Goal: Task Accomplishment & Management: Manage account settings

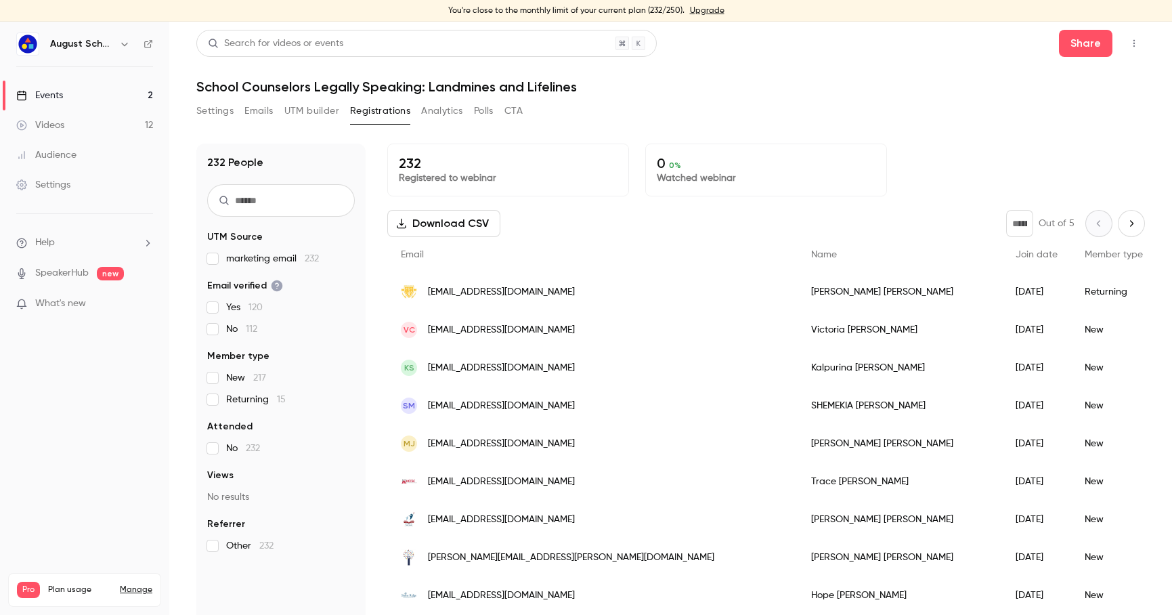
click at [704, 9] on link "Upgrade" at bounding box center [707, 10] width 35 height 11
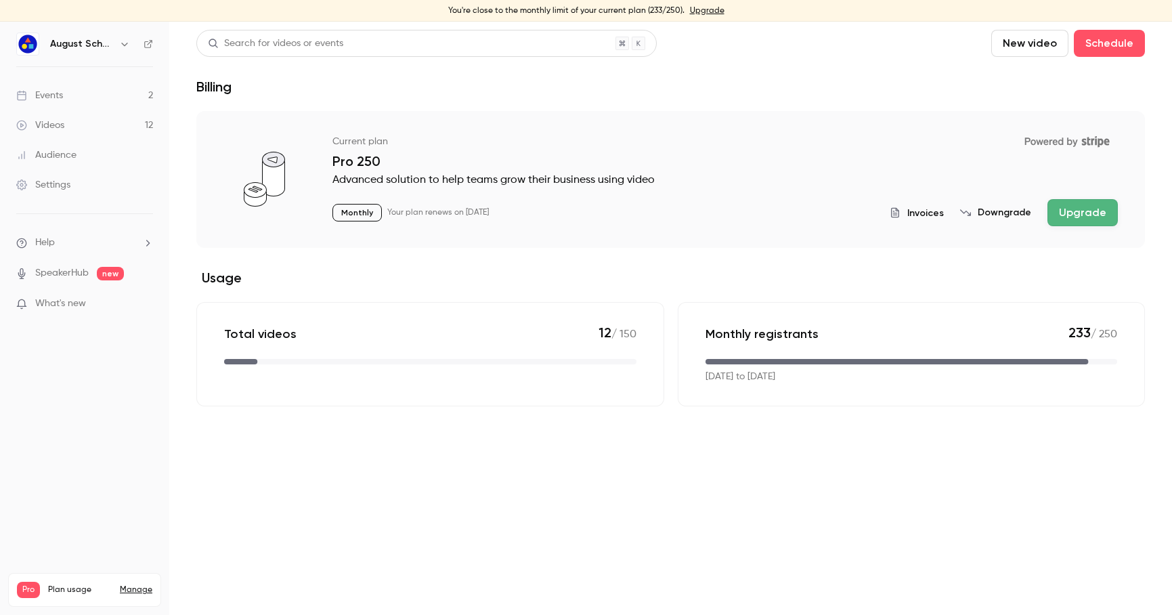
click at [1094, 210] on button "Upgrade" at bounding box center [1082, 212] width 70 height 27
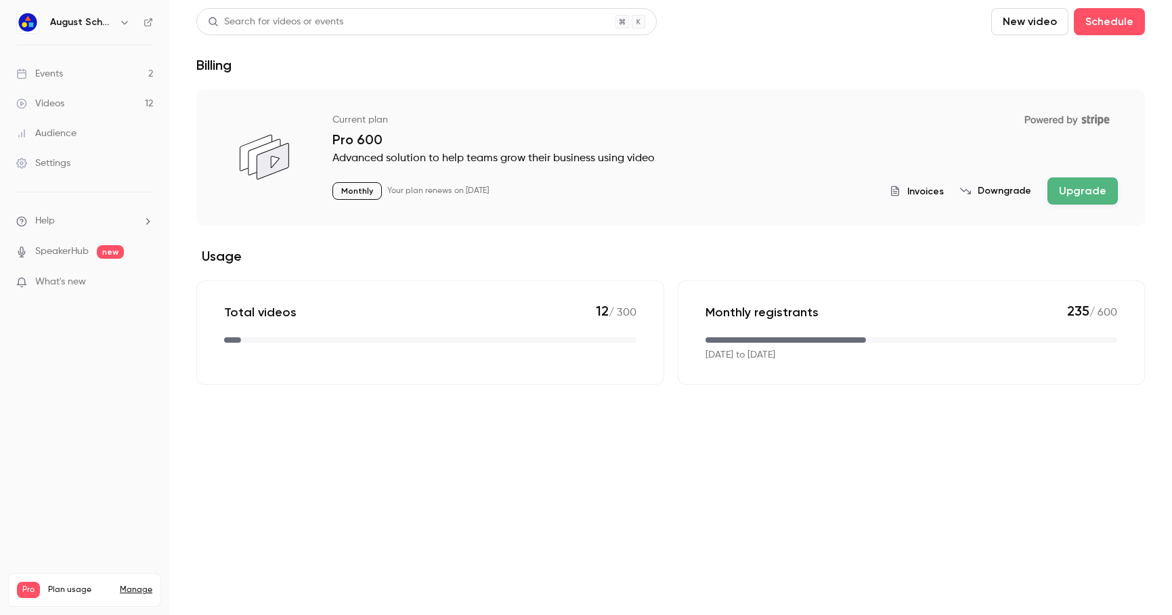
click at [58, 72] on div "Events" at bounding box center [39, 74] width 47 height 14
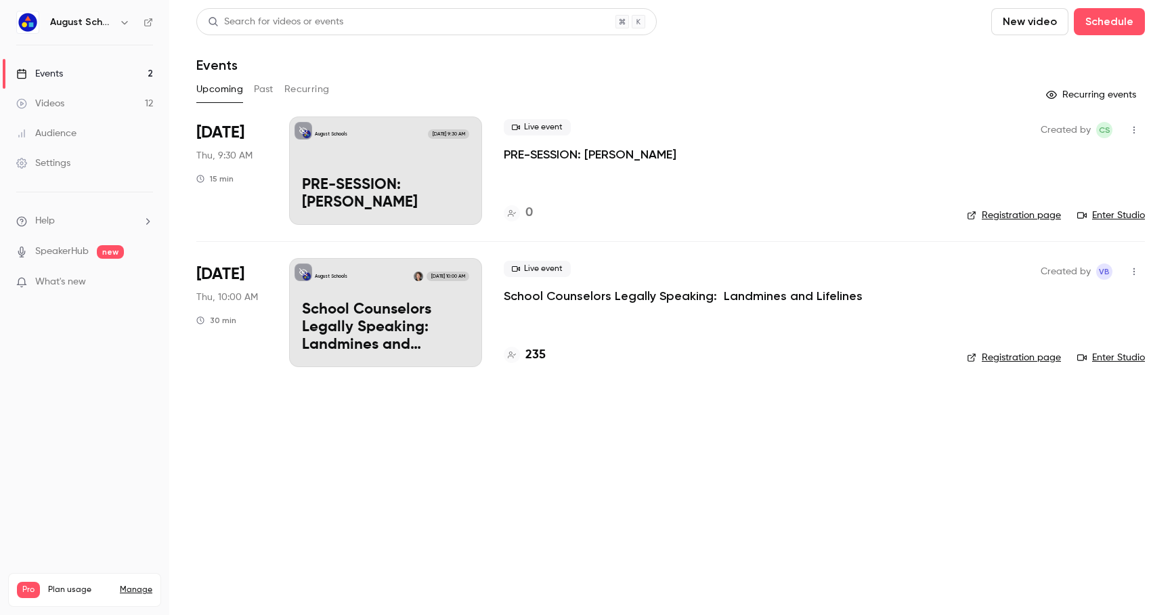
click at [636, 295] on p "School Counselors Legally Speaking: Landmines and Lifelines" at bounding box center [683, 296] width 359 height 16
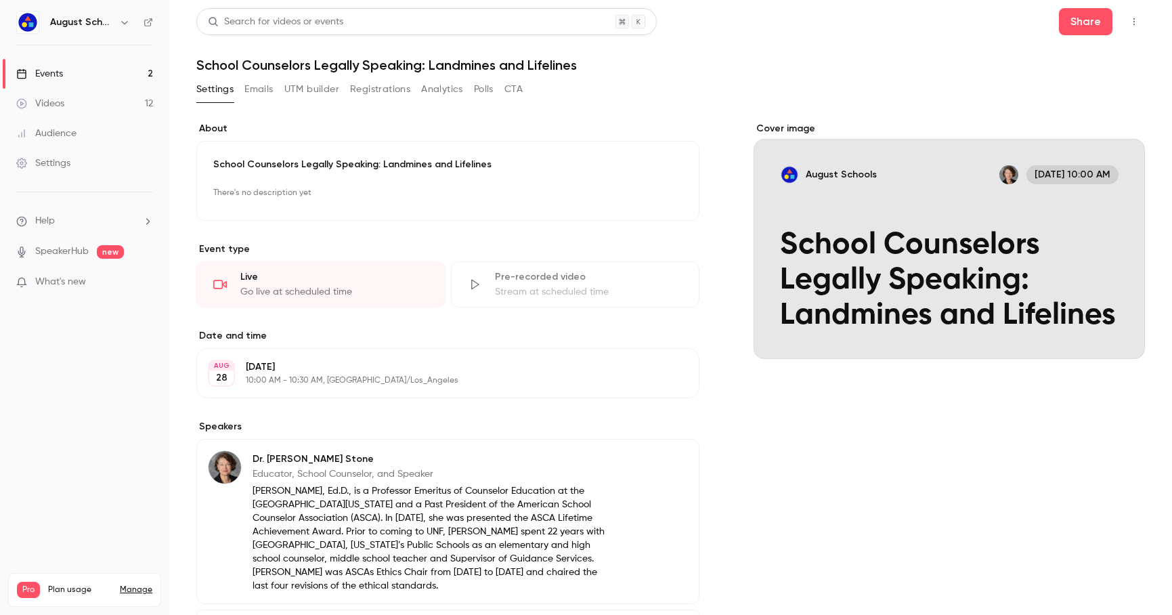
click at [374, 86] on button "Registrations" at bounding box center [380, 90] width 60 height 22
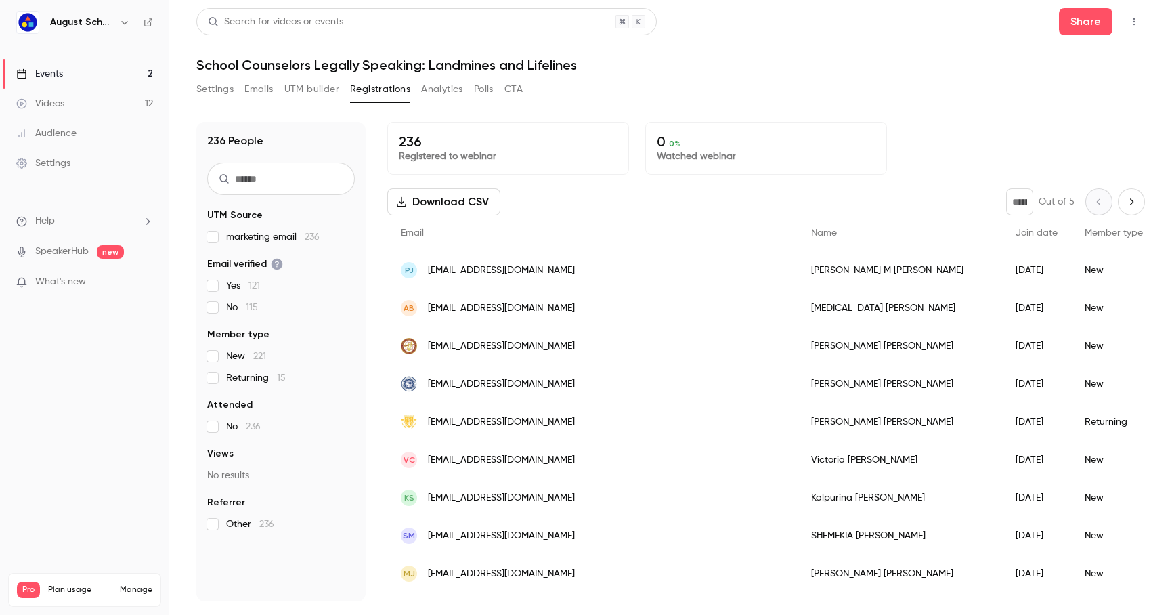
click at [89, 65] on link "Events 2" at bounding box center [84, 74] width 169 height 30
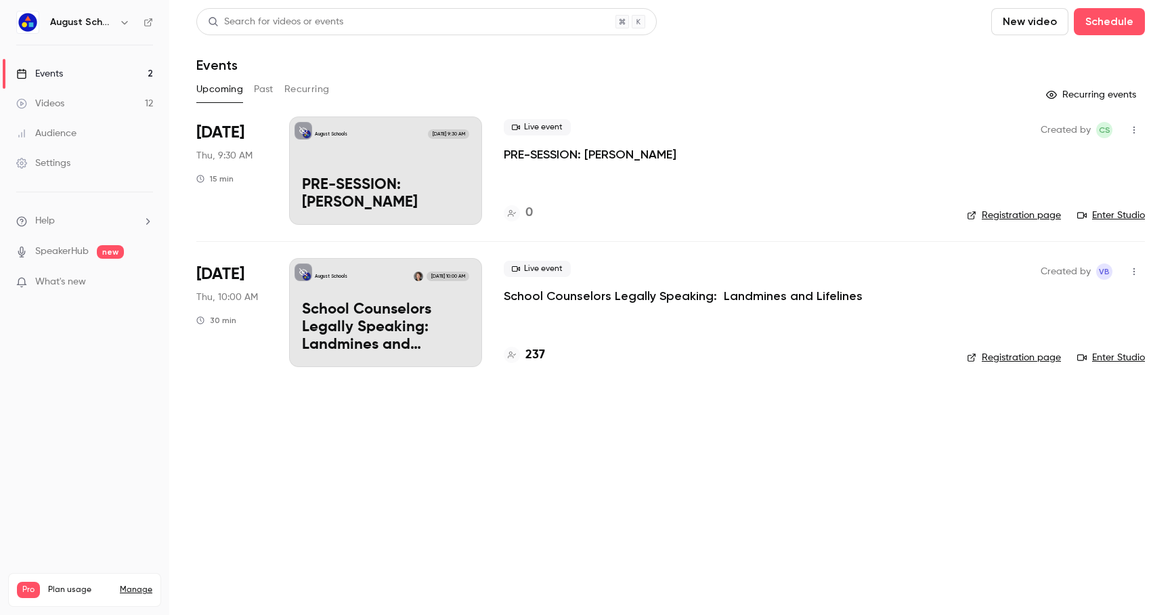
click at [697, 294] on p "School Counselors Legally Speaking: Landmines and Lifelines" at bounding box center [683, 296] width 359 height 16
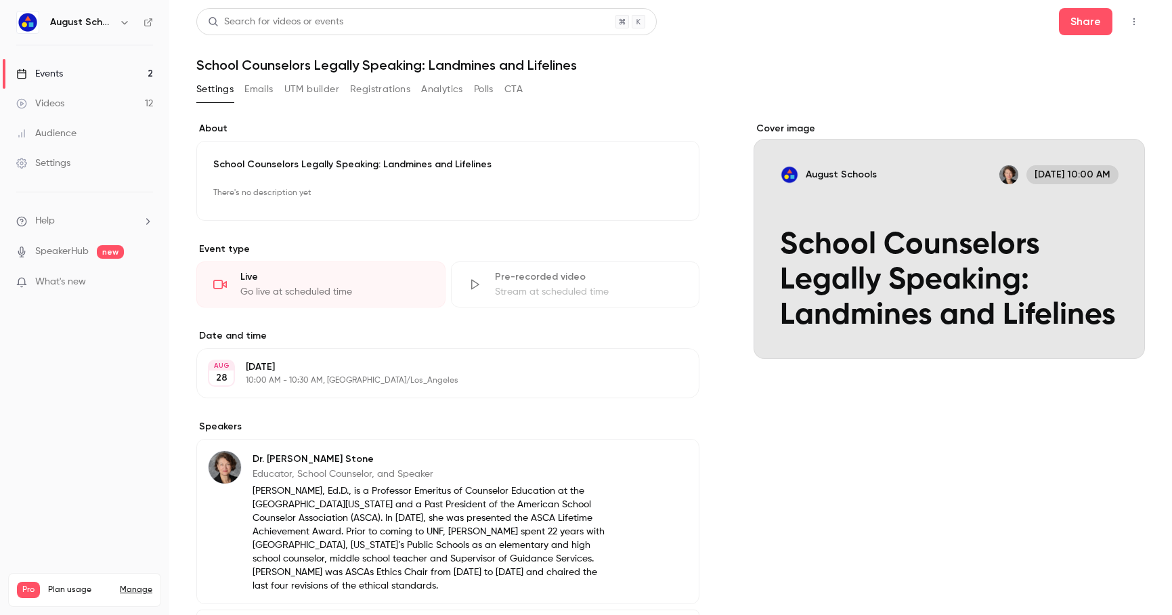
click at [797, 15] on div "Search for videos or events Share" at bounding box center [670, 21] width 948 height 27
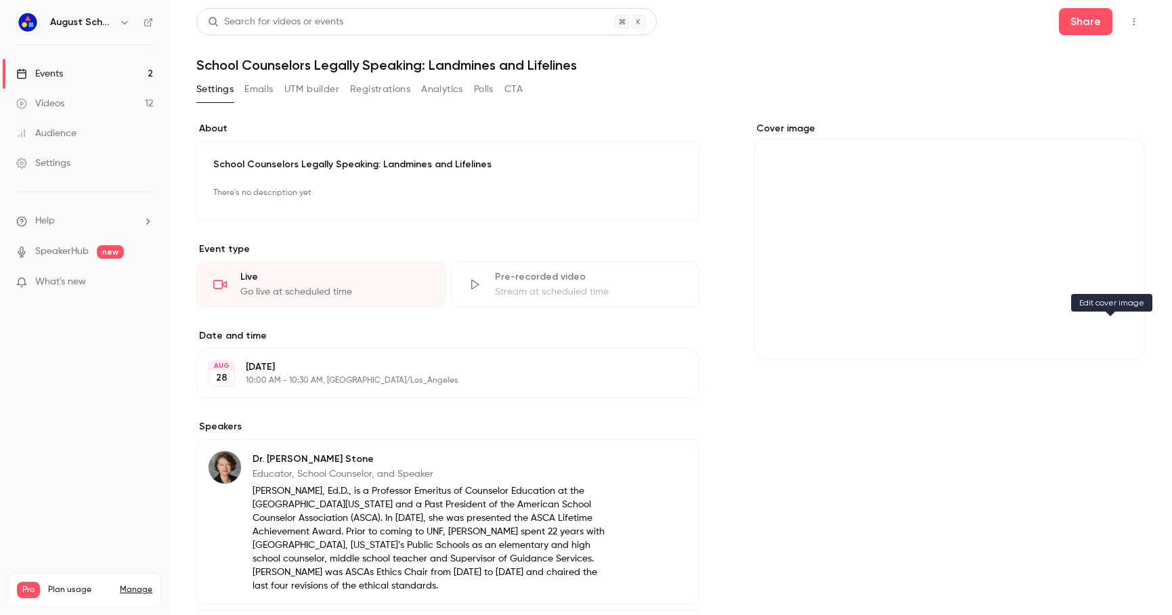
click at [1115, 332] on icon "Cover image" at bounding box center [1119, 334] width 9 height 9
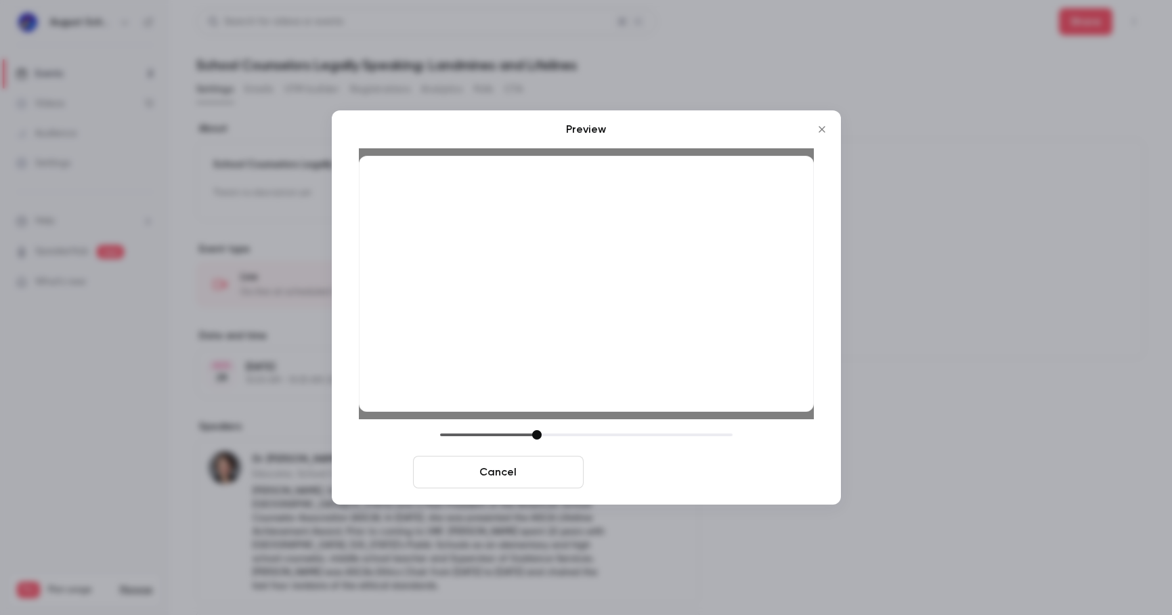
click at [659, 472] on button "Save cover" at bounding box center [674, 472] width 171 height 32
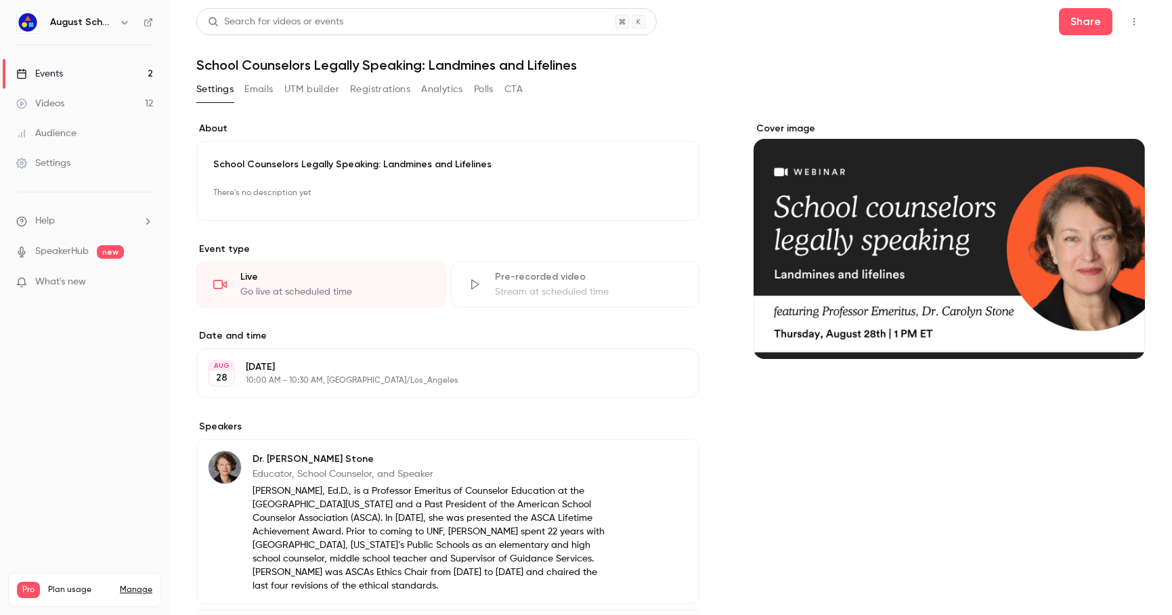
click at [786, 155] on div "Cover image" at bounding box center [948, 240] width 391 height 237
click at [0, 0] on input "Cover image" at bounding box center [0, 0] width 0 height 0
click at [899, 52] on header "Search for videos or events Share School Counselors Legally Speaking: Landmines…" at bounding box center [670, 40] width 948 height 65
click at [844, 70] on h1 "School Counselors Legally Speaking: Landmines and Lifelines" at bounding box center [670, 65] width 948 height 16
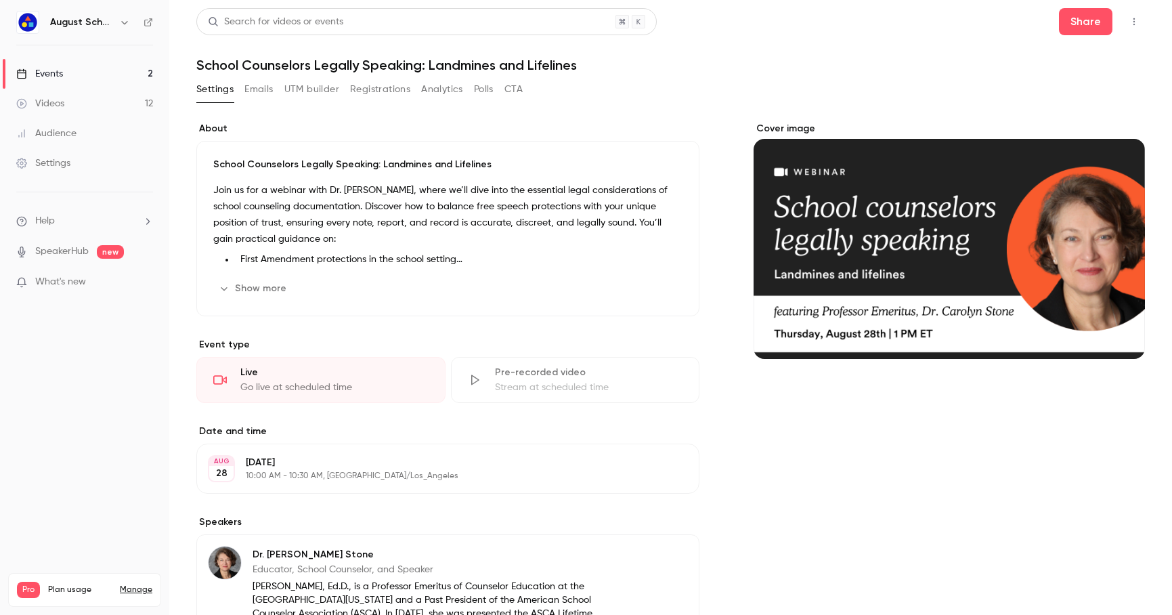
click at [661, 289] on button "Edit" at bounding box center [657, 289] width 49 height 22
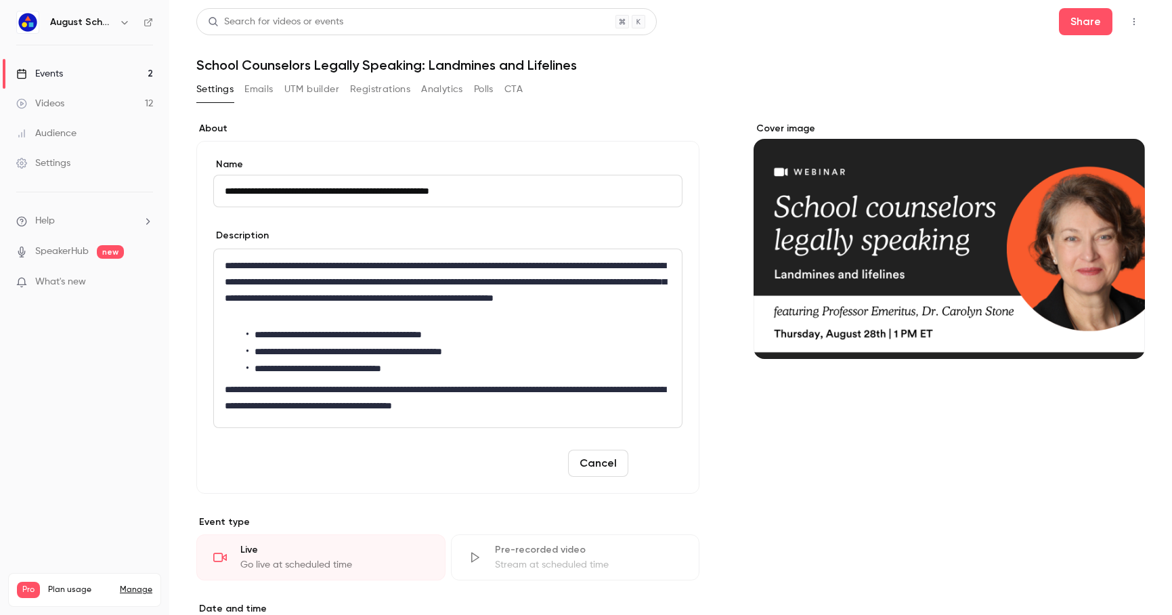
click at [657, 465] on button "Save" at bounding box center [658, 462] width 49 height 27
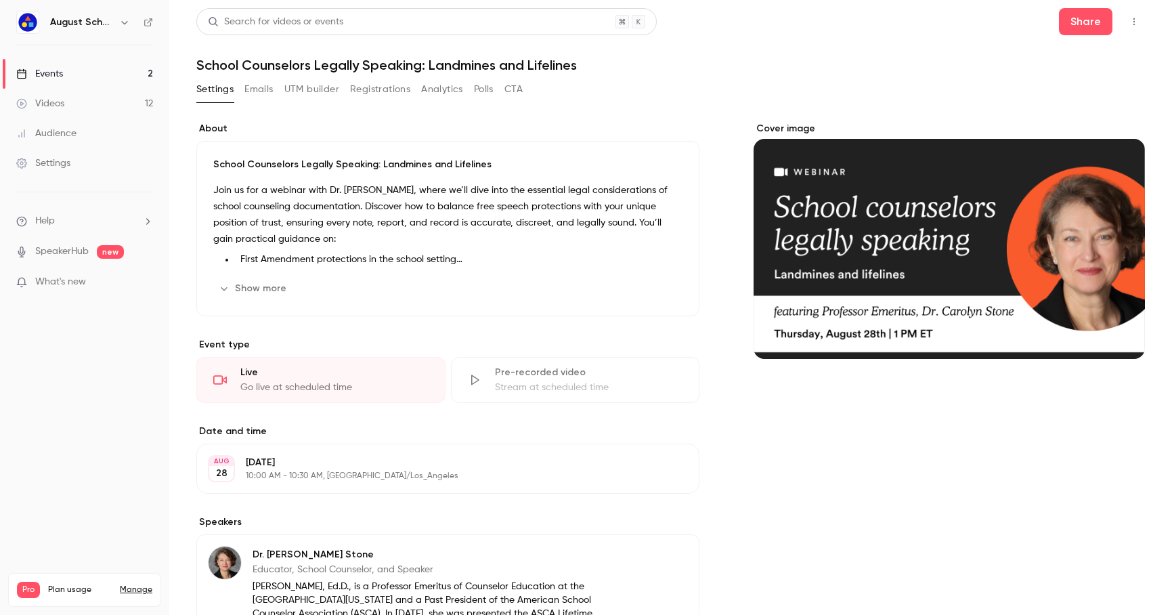
click at [365, 84] on button "Registrations" at bounding box center [380, 90] width 60 height 22
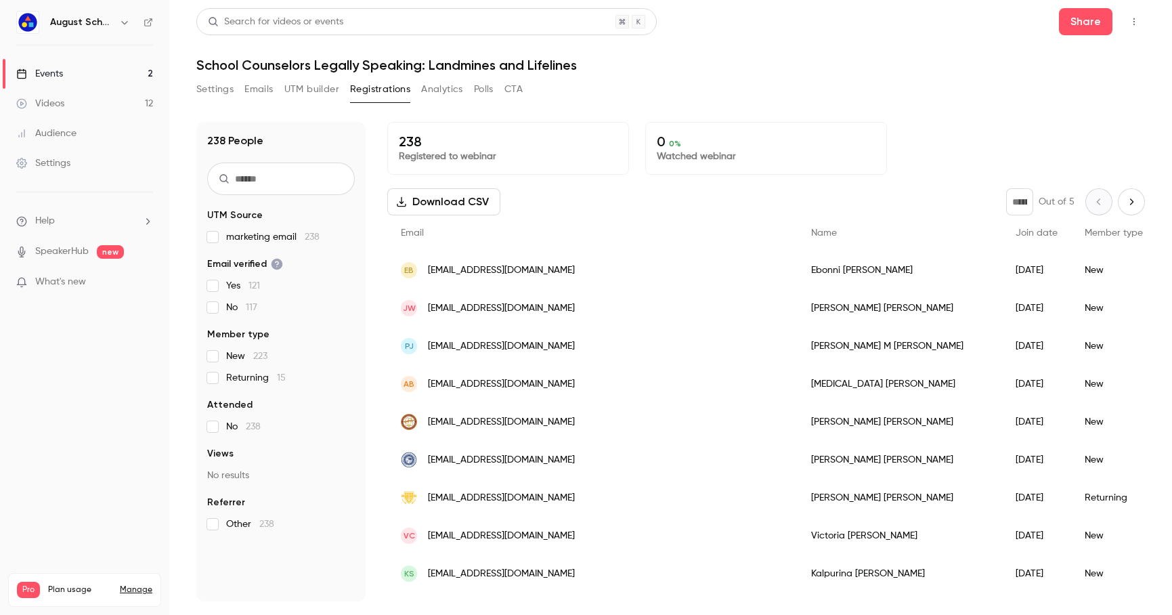
click at [749, 48] on header "Search for videos or events Share School Counselors Legally Speaking: Landmines…" at bounding box center [670, 40] width 948 height 65
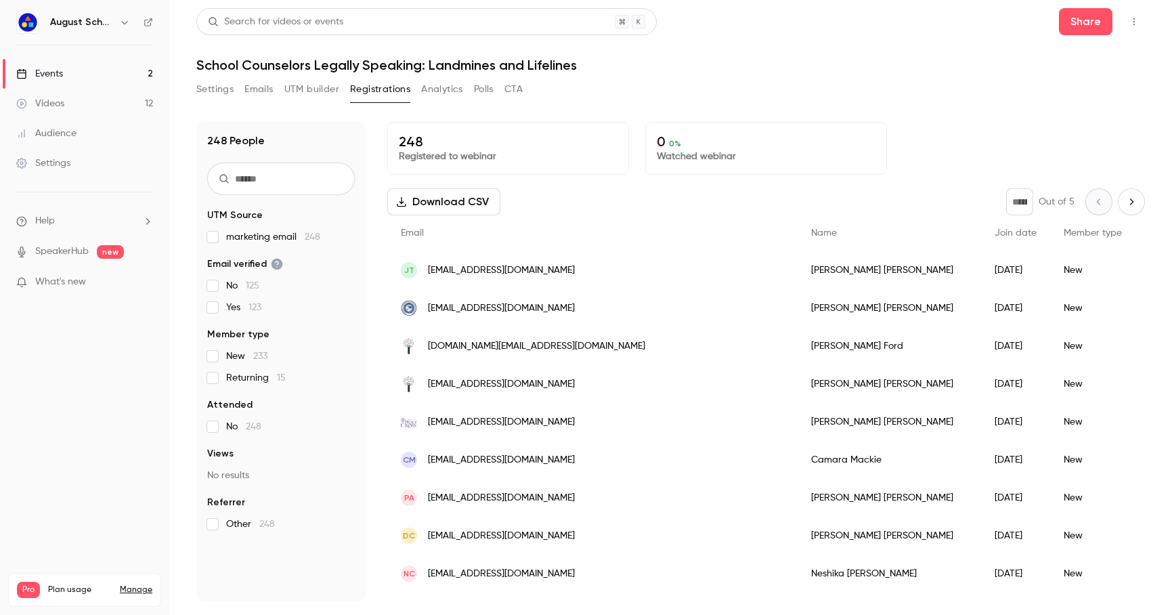
click at [824, 48] on header "Search for videos or events Share School Counselors Legally Speaking: Landmines…" at bounding box center [670, 40] width 948 height 65
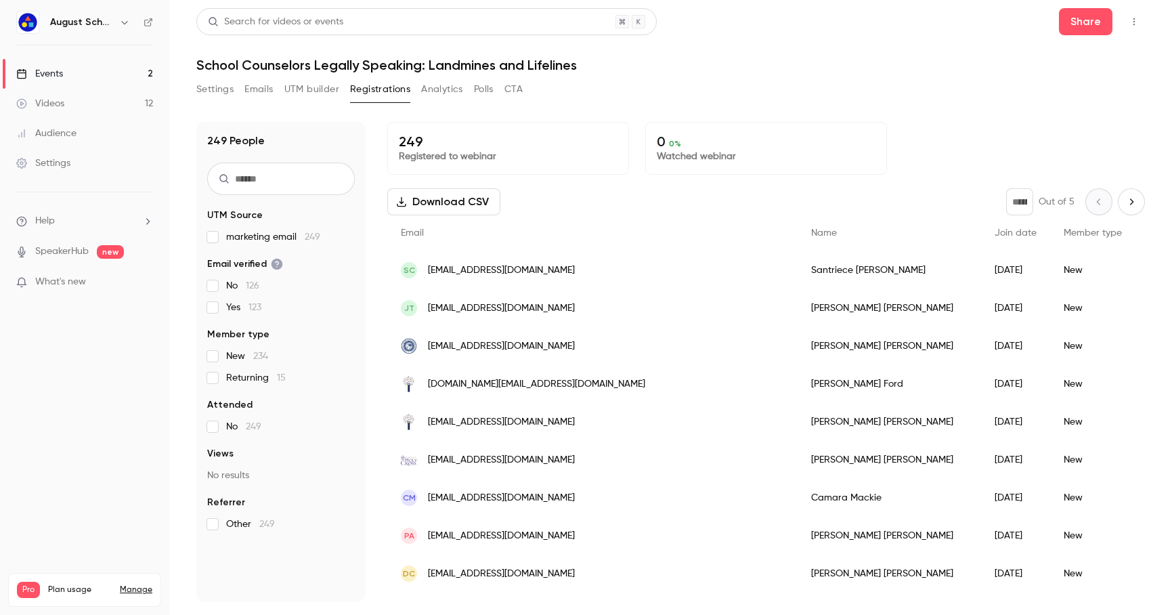
click at [789, 51] on header "Search for videos or events Share School Counselors Legally Speaking: Landmines…" at bounding box center [670, 40] width 948 height 65
click at [772, 63] on h1 "School Counselors Legally Speaking: Landmines and Lifelines" at bounding box center [670, 65] width 948 height 16
click at [975, 77] on div "Search for videos or events Share School Counselors Legally Speaking: Landmines…" at bounding box center [670, 304] width 948 height 593
click at [874, 58] on h1 "School Counselors Legally Speaking: Landmines and Lifelines" at bounding box center [670, 65] width 948 height 16
click at [854, 62] on h1 "School Counselors Legally Speaking: Landmines and Lifelines" at bounding box center [670, 65] width 948 height 16
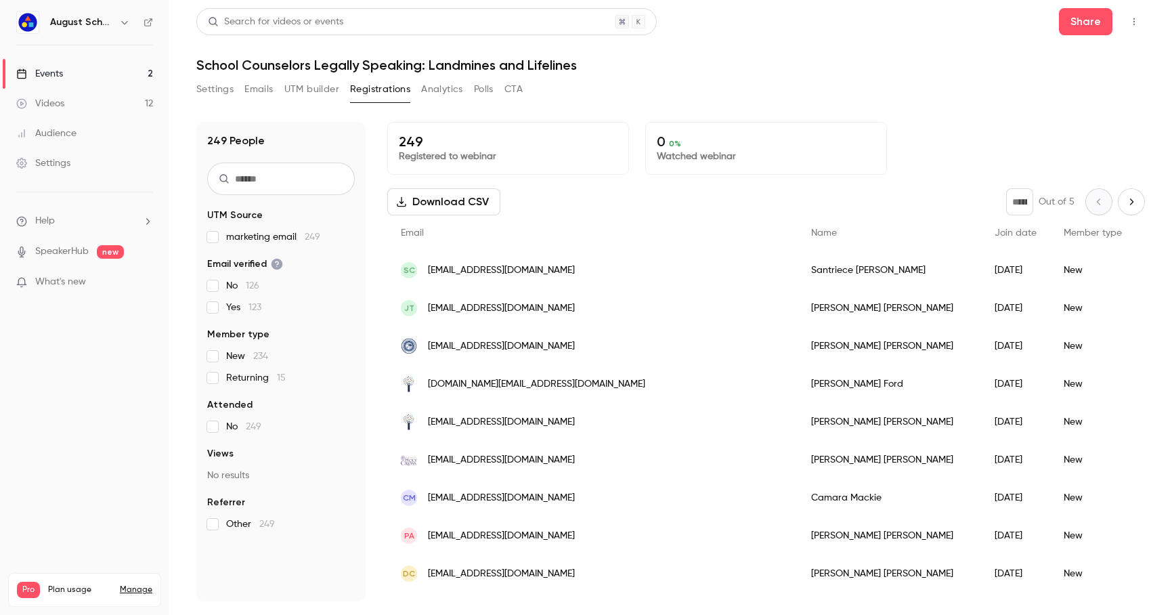
click at [761, 53] on header "Search for videos or events Share School Counselors Legally Speaking: Landmines…" at bounding box center [670, 40] width 948 height 65
